Goal: Register for event/course

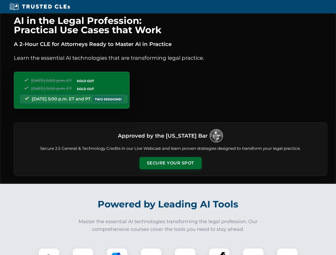
click at [170, 163] on button "Secure Your Spot" at bounding box center [170, 163] width 62 height 12
click at [49, 252] on img at bounding box center [48, 258] width 15 height 15
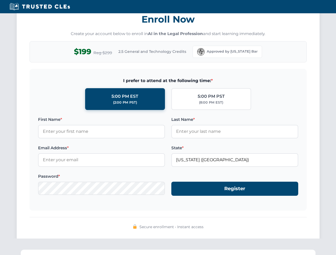
scroll to position [522, 0]
